Goal: Transaction & Acquisition: Subscribe to service/newsletter

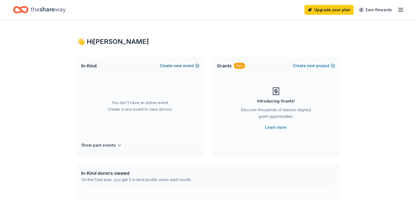
click at [194, 66] on button "Create new event" at bounding box center [180, 65] width 40 height 7
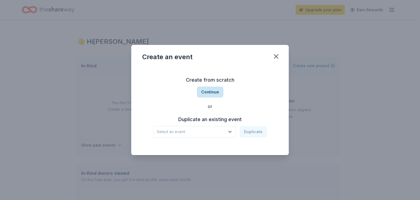
click at [214, 91] on button "Continue" at bounding box center [210, 91] width 27 height 11
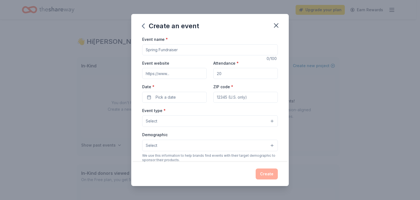
click at [165, 52] on input "Event name *" at bounding box center [210, 49] width 136 height 11
type input "A"
click at [275, 25] on icon "button" at bounding box center [276, 26] width 4 height 4
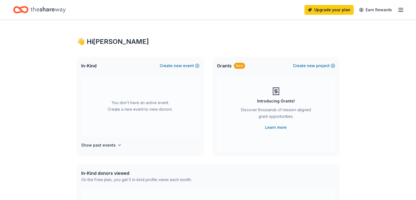
click at [397, 9] on icon "button" at bounding box center [400, 10] width 7 height 7
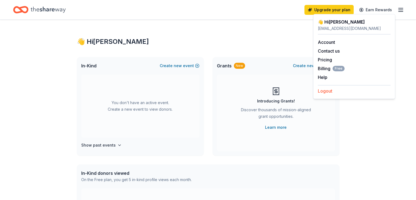
click at [324, 92] on button "Logout" at bounding box center [325, 90] width 14 height 7
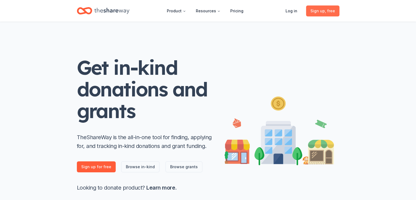
click at [324, 13] on span "Sign up , free" at bounding box center [322, 11] width 25 height 7
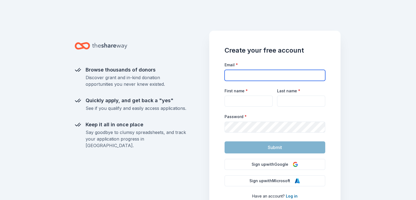
click at [249, 74] on input "Email *" at bounding box center [274, 75] width 101 height 11
type input "[EMAIL_ADDRESS][DOMAIN_NAME]"
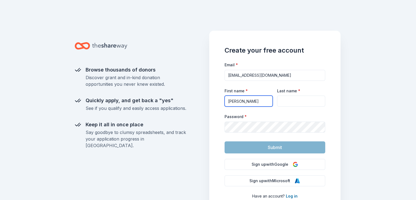
type input "[PERSON_NAME]"
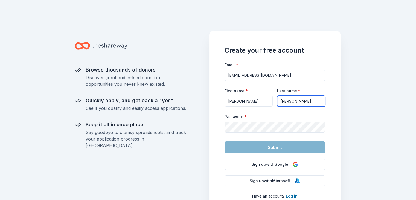
type input "[PERSON_NAME]"
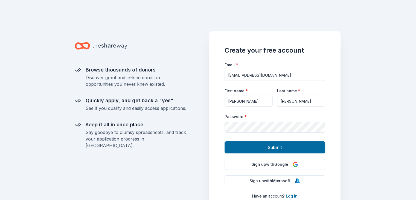
click at [375, 138] on div "Browse thousands of donors Discover grant and in-kind donation opportunities yo…" at bounding box center [208, 100] width 416 height 200
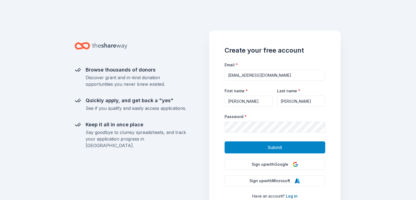
click at [287, 150] on button "Submit" at bounding box center [274, 147] width 101 height 12
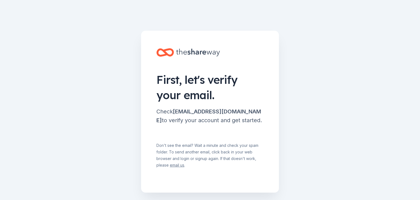
click at [293, 108] on main "First, let's verify your email. Check [EMAIL_ADDRESS][DOMAIN_NAME] to verify yo…" at bounding box center [210, 100] width 420 height 200
